Goal: Navigation & Orientation: Find specific page/section

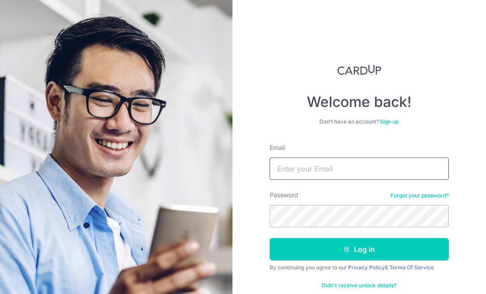
type input "[PERSON_NAME][EMAIL_ADDRESS][DOMAIN_NAME]"
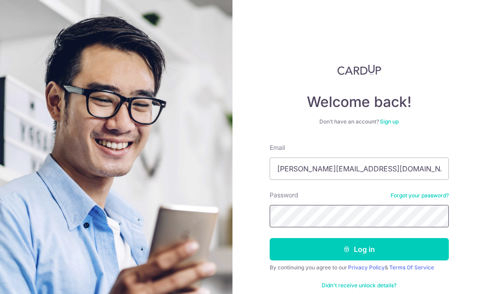
click at [357, 249] on button "Log in" at bounding box center [359, 249] width 179 height 22
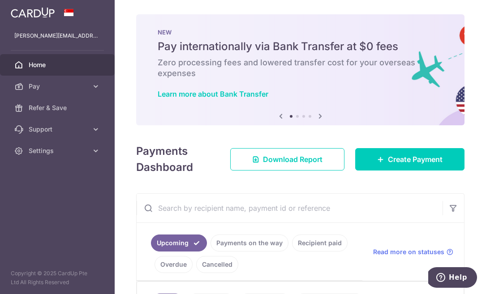
click at [317, 114] on icon at bounding box center [320, 116] width 11 height 11
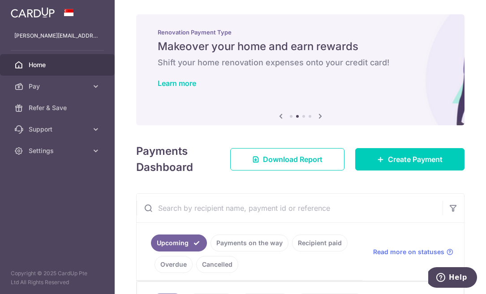
click at [317, 114] on icon at bounding box center [320, 116] width 11 height 11
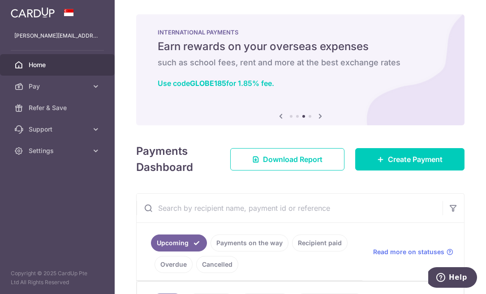
click at [317, 114] on icon at bounding box center [320, 116] width 11 height 11
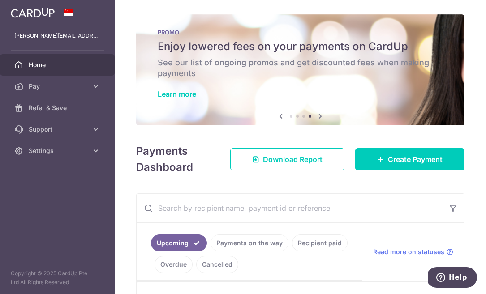
click at [317, 114] on icon at bounding box center [320, 116] width 11 height 11
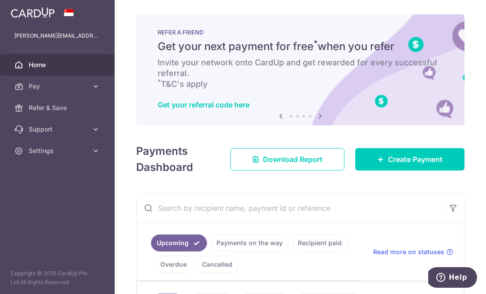
click at [277, 116] on icon at bounding box center [280, 116] width 11 height 11
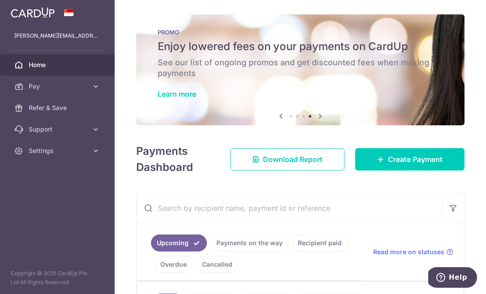
click at [272, 67] on h6 "See our list of ongoing promos and get discounted fees when making payments" at bounding box center [300, 67] width 285 height 21
click at [176, 91] on link "Learn more" at bounding box center [177, 94] width 39 height 9
